Goal: Transaction & Acquisition: Purchase product/service

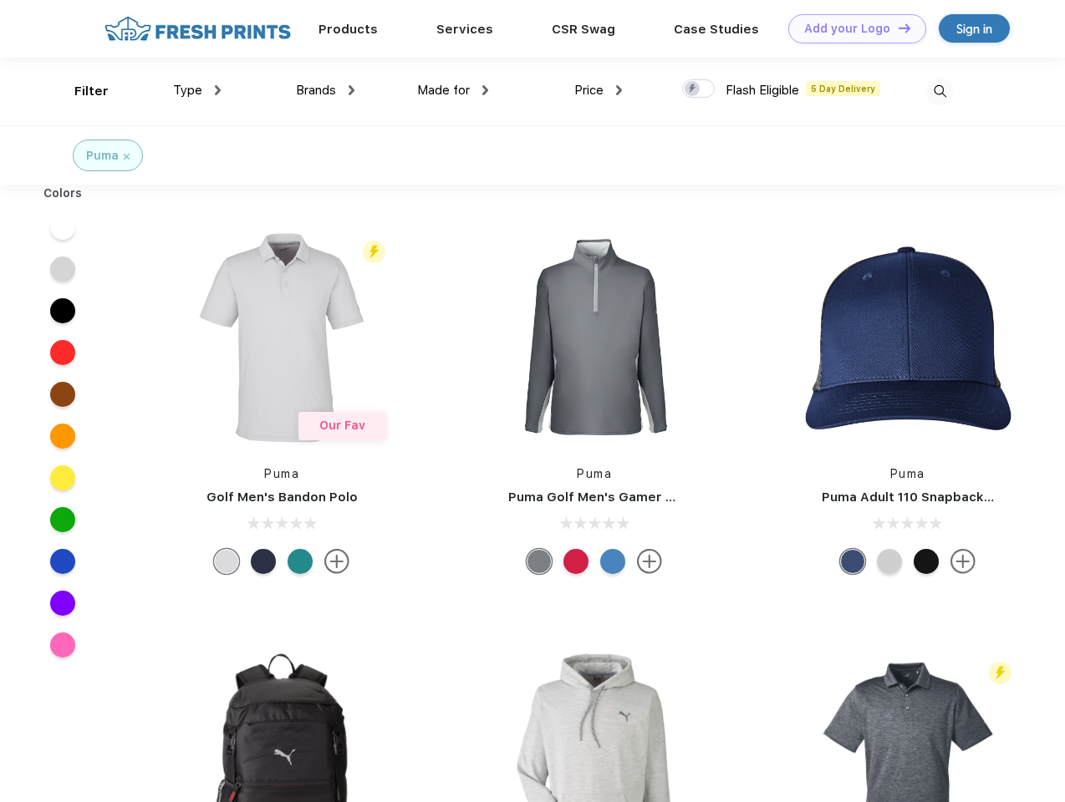
click at [851, 28] on link "Add your Logo Design Tool" at bounding box center [857, 28] width 138 height 29
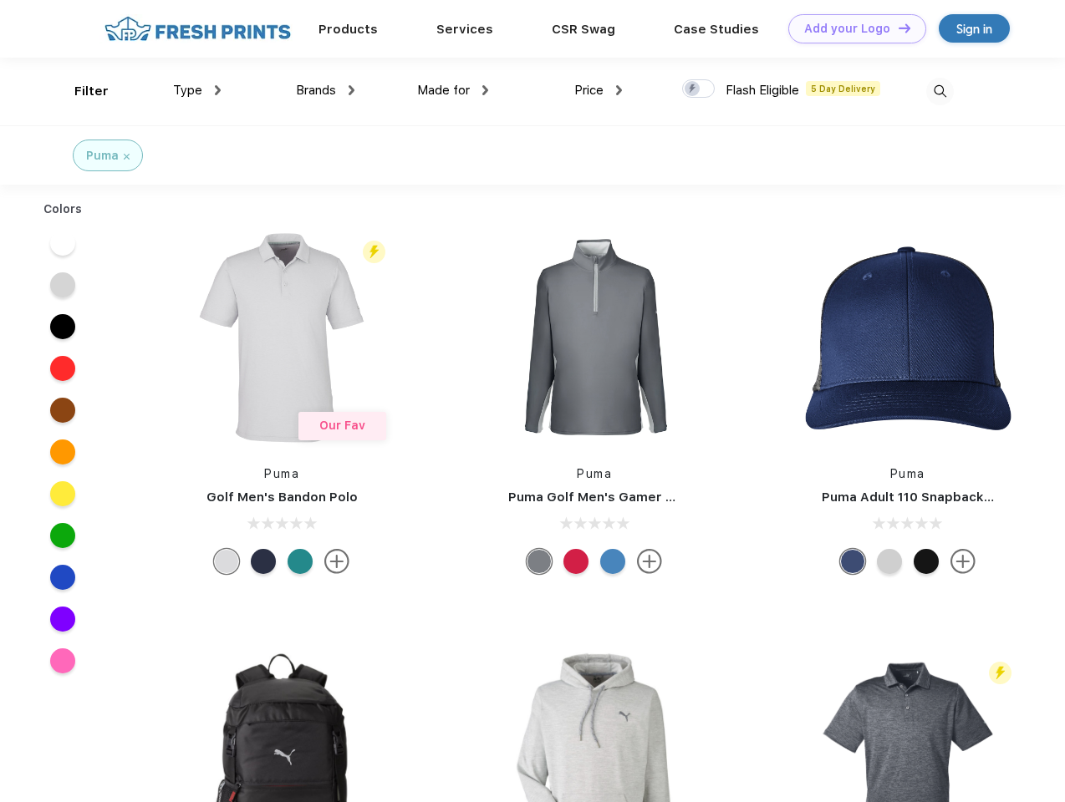
click at [0, 0] on div "Design Tool" at bounding box center [0, 0] width 0 height 0
click at [897, 28] on link "Add your Logo Design Tool" at bounding box center [857, 28] width 138 height 29
click at [80, 91] on div "Filter" at bounding box center [91, 91] width 34 height 19
click at [197, 90] on span "Type" at bounding box center [187, 90] width 29 height 15
click at [325, 90] on span "Brands" at bounding box center [316, 90] width 40 height 15
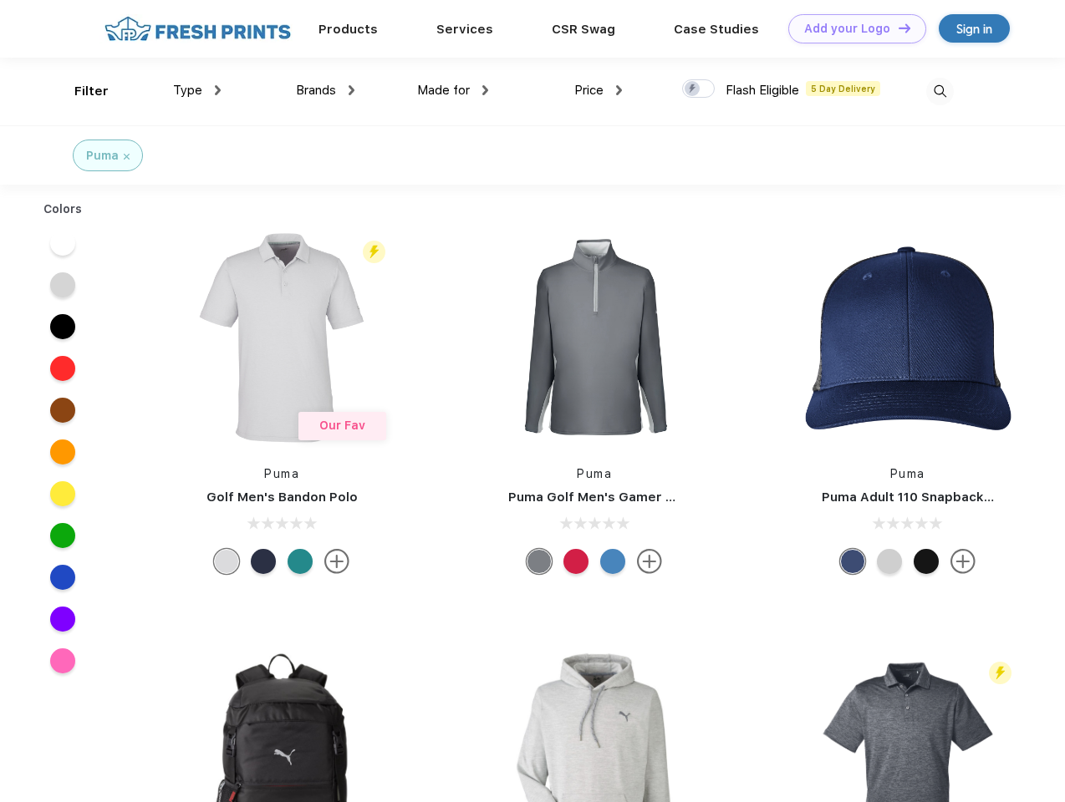
click at [453, 90] on span "Made for" at bounding box center [443, 90] width 53 height 15
click at [598, 90] on span "Price" at bounding box center [588, 90] width 29 height 15
click at [699, 89] on div at bounding box center [698, 88] width 33 height 18
click at [693, 89] on input "checkbox" at bounding box center [687, 84] width 11 height 11
click at [939, 91] on img at bounding box center [940, 92] width 28 height 28
